Goal: Navigation & Orientation: Find specific page/section

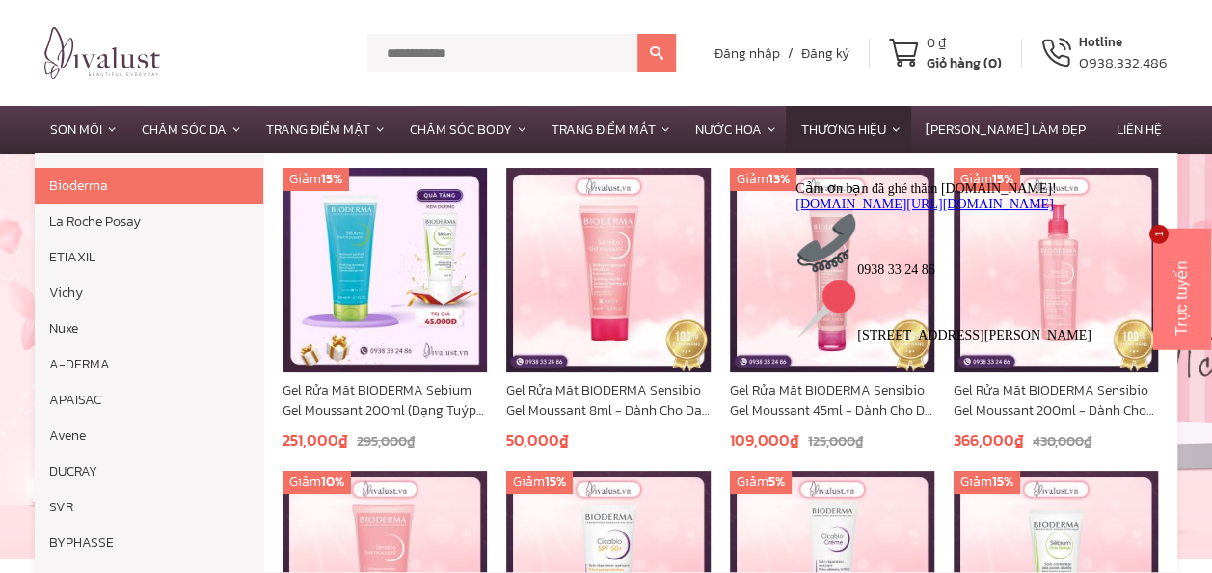
click at [910, 128] on link "Thương hiệu" at bounding box center [848, 129] width 124 height 47
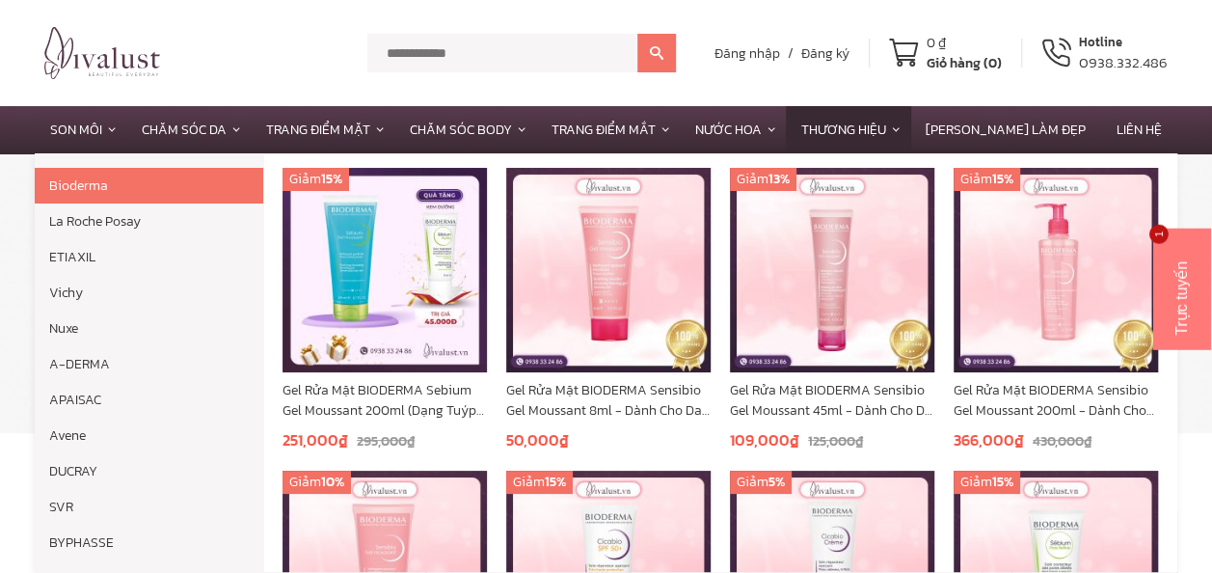
click at [910, 129] on link "Thương hiệu" at bounding box center [848, 129] width 124 height 47
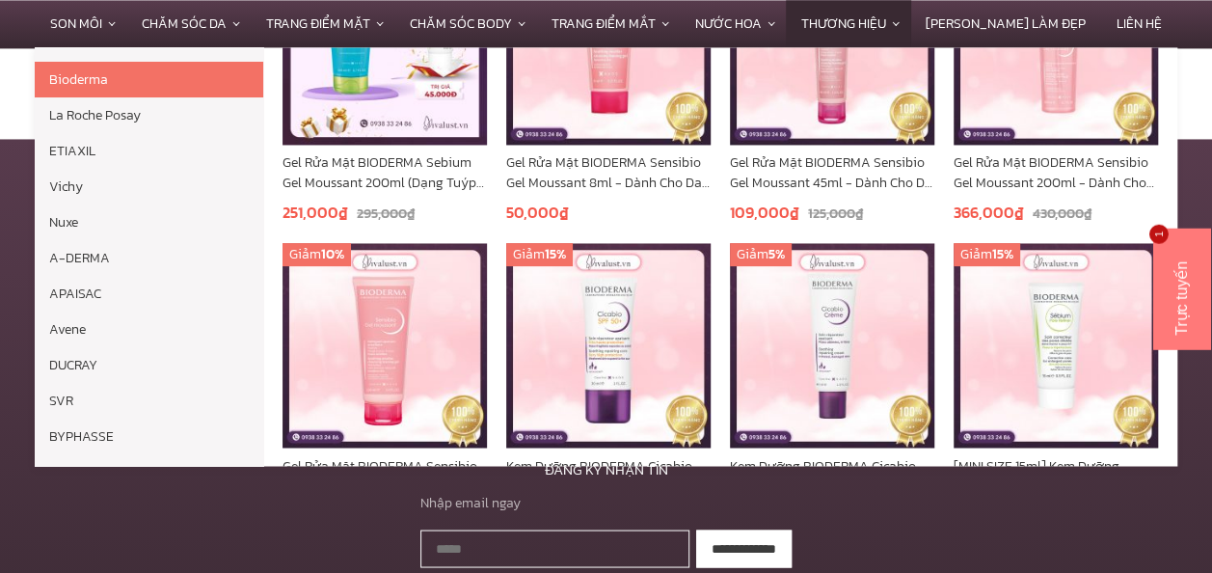
scroll to position [189, 0]
